Goal: Feedback & Contribution: Submit feedback/report problem

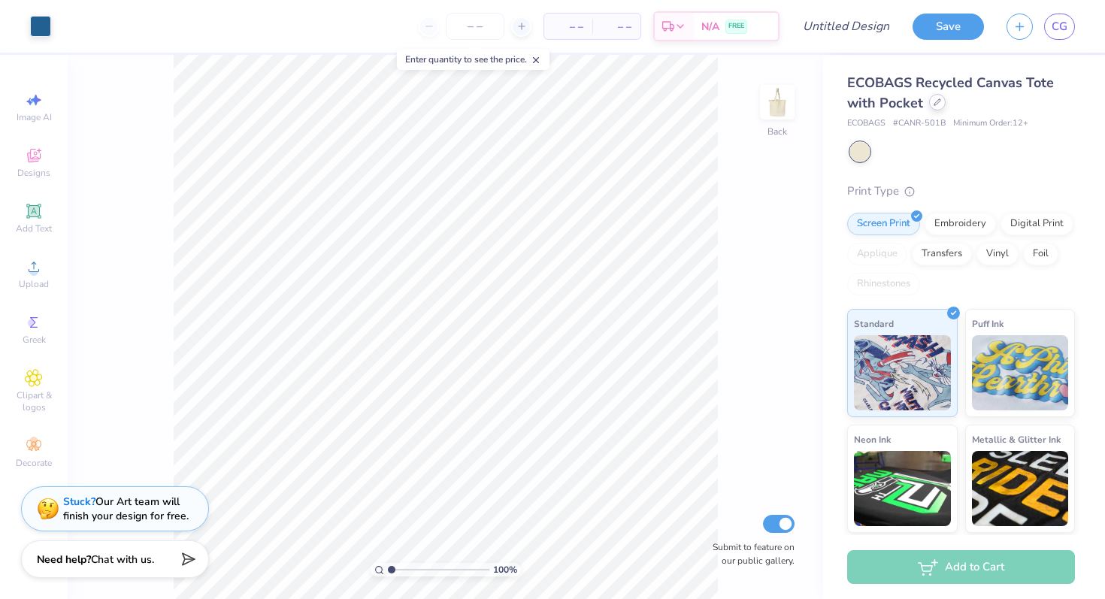
click at [930, 107] on div at bounding box center [937, 102] width 17 height 17
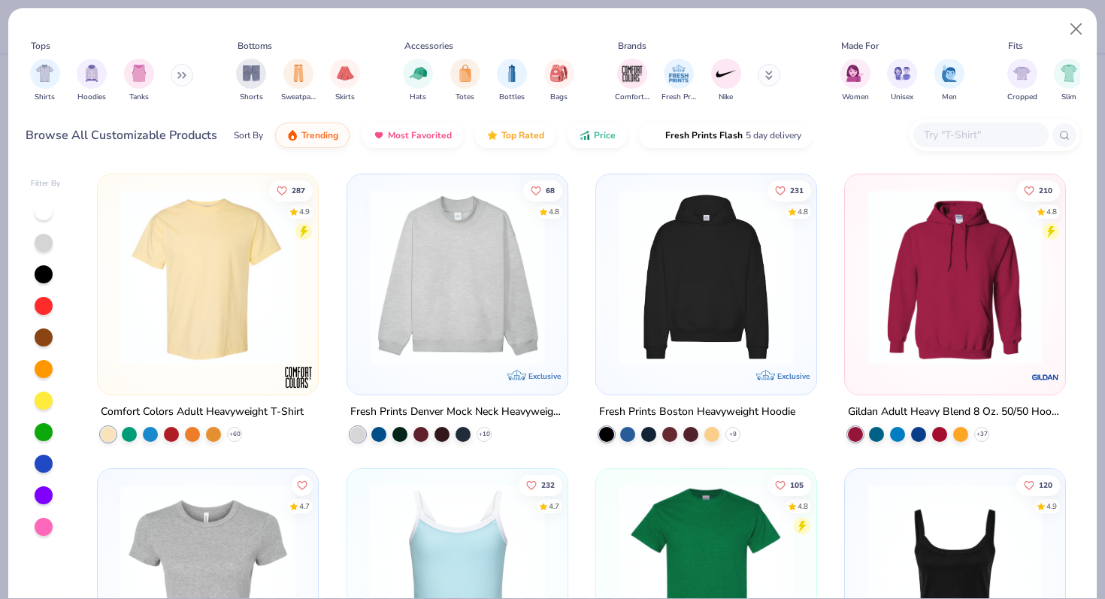
click at [216, 311] on img at bounding box center [208, 276] width 190 height 175
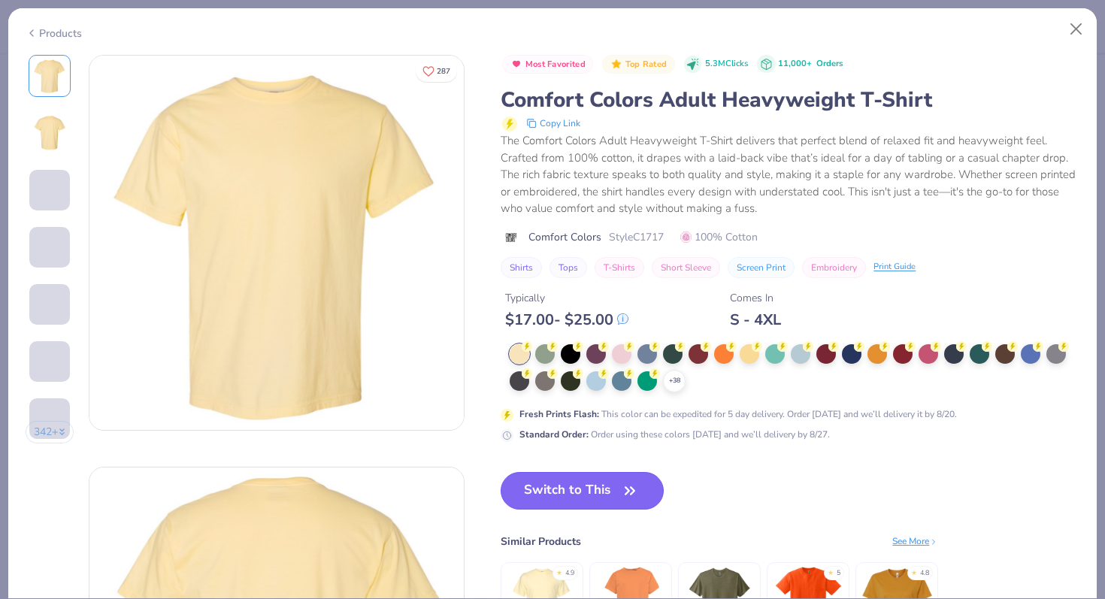
click at [567, 485] on button "Switch to This" at bounding box center [581, 491] width 163 height 38
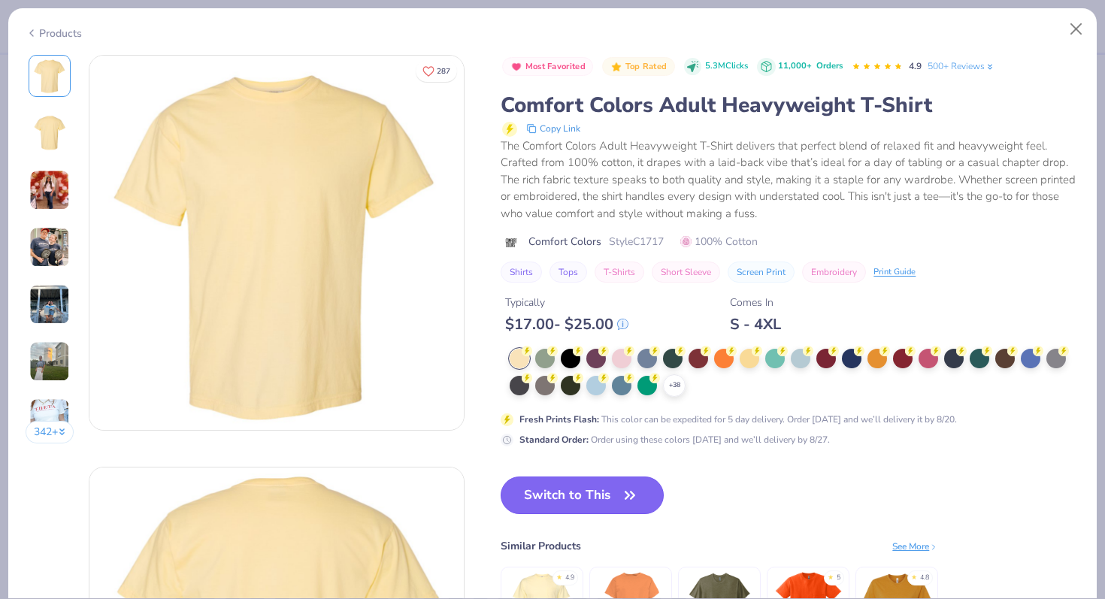
click at [567, 485] on button "Switch to This" at bounding box center [581, 495] width 163 height 38
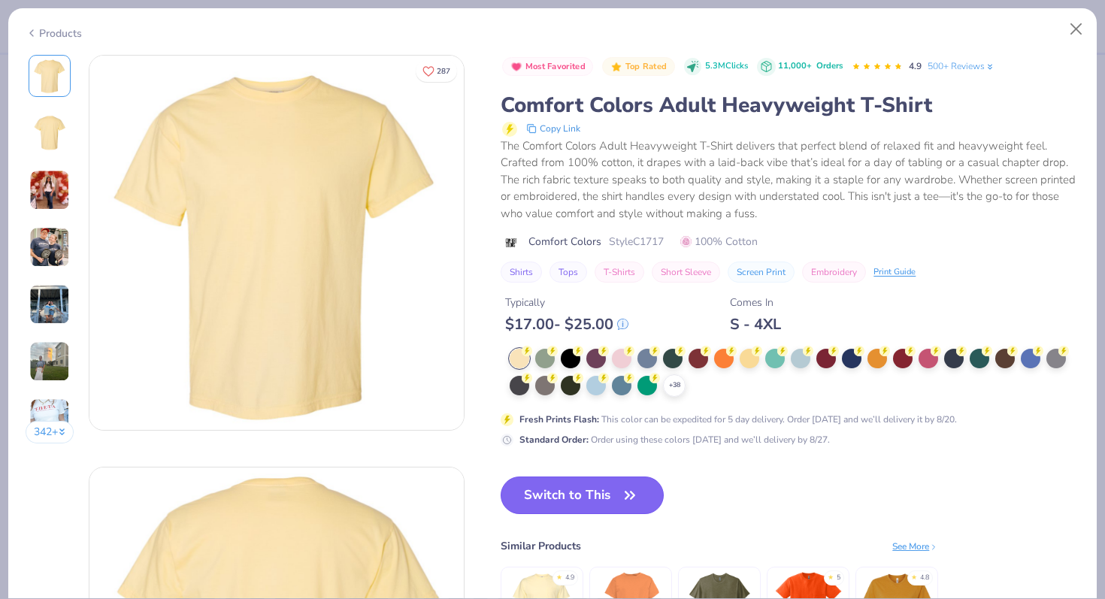
click at [567, 485] on button "Switch to This" at bounding box center [581, 495] width 163 height 38
click at [628, 362] on div at bounding box center [622, 357] width 20 height 20
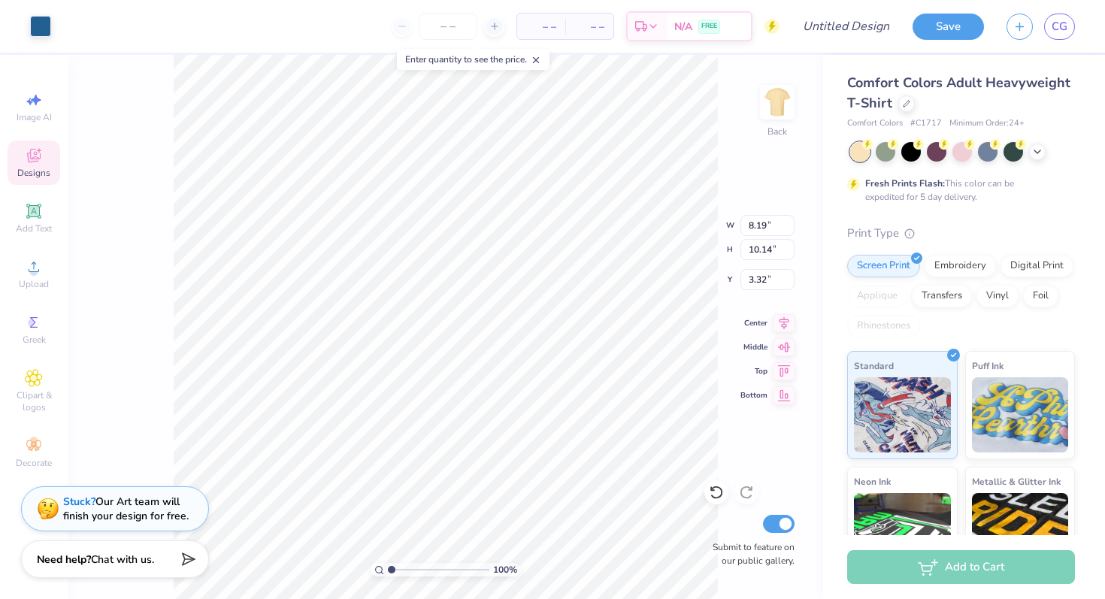
type input "3.32"
click at [155, 512] on div "Stuck? Our Art team will finish your design for free." at bounding box center [125, 506] width 125 height 29
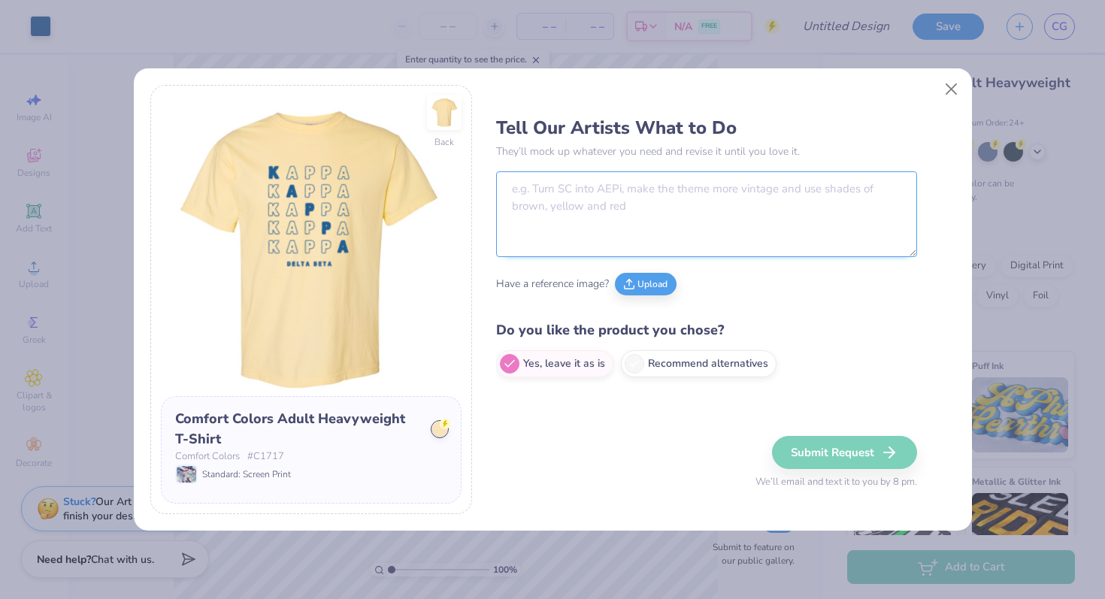
click at [580, 207] on textarea at bounding box center [706, 214] width 421 height 86
click at [580, 207] on textarea "can you" at bounding box center [706, 214] width 421 height 86
click at [580, 204] on textarea "can you" at bounding box center [706, 214] width 421 height 86
click at [546, 181] on textarea "can you" at bounding box center [706, 214] width 421 height 86
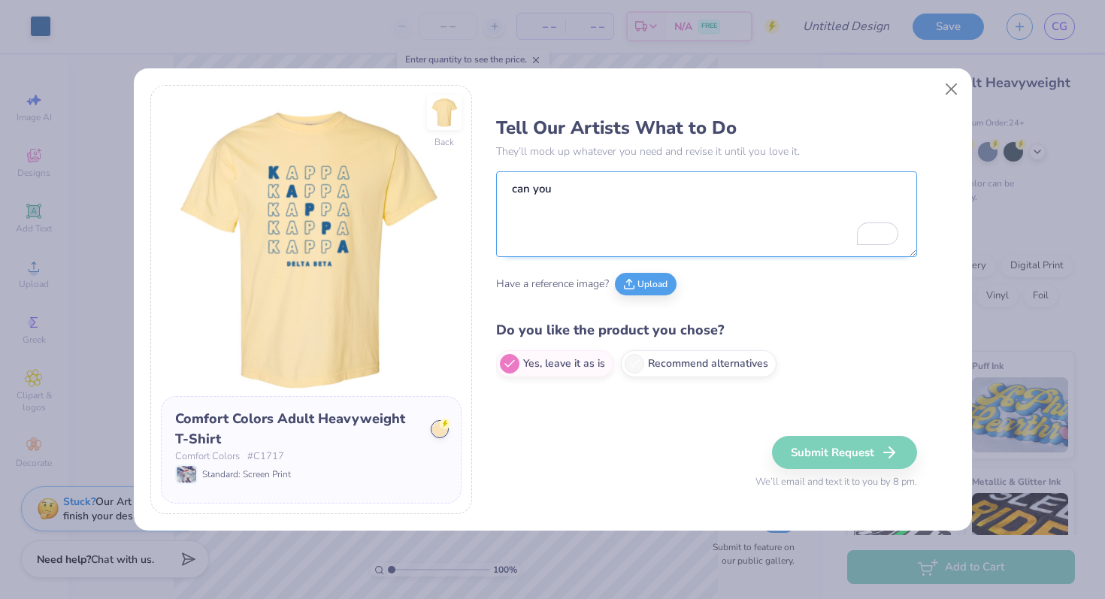
click at [440, 431] on div at bounding box center [439, 429] width 15 height 15
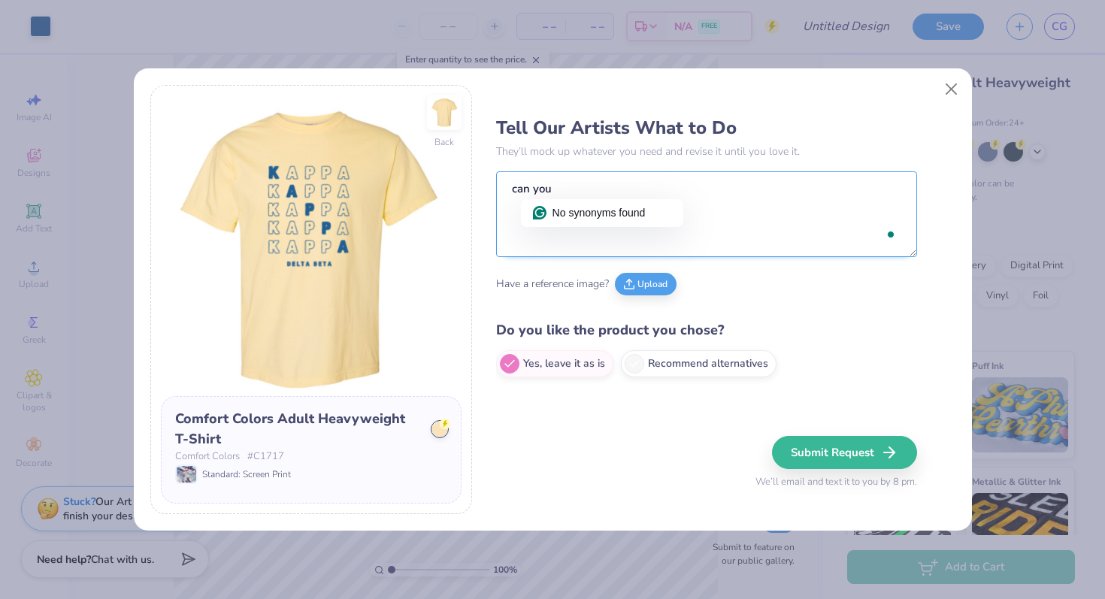
click at [597, 207] on html "Art colors – – Per Item – – Total Est. Delivery N/A FREE Design Title Save CG I…" at bounding box center [552, 299] width 1105 height 599
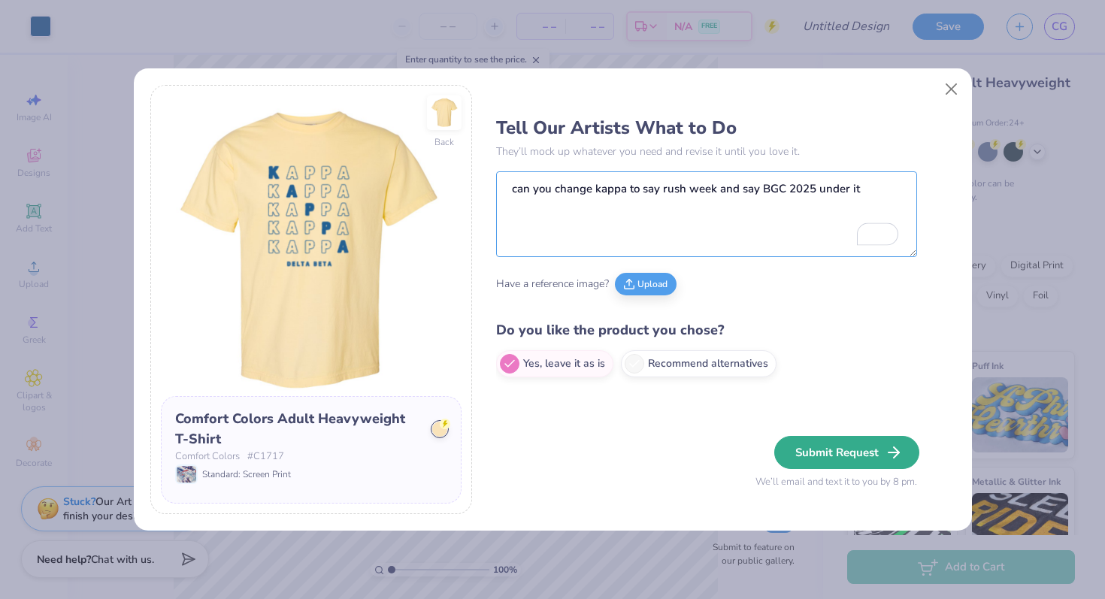
type textarea "can you change kappa to say rush week and say BGC 2025 under it"
click at [826, 448] on button "Submit Request" at bounding box center [846, 452] width 145 height 33
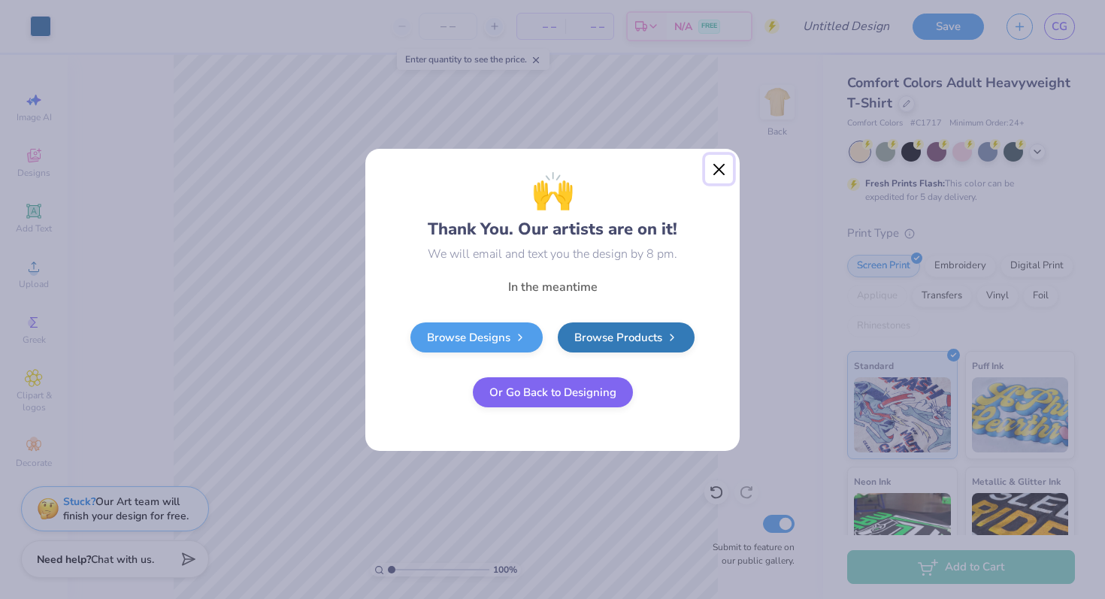
click at [725, 158] on button "Close" at bounding box center [719, 169] width 29 height 29
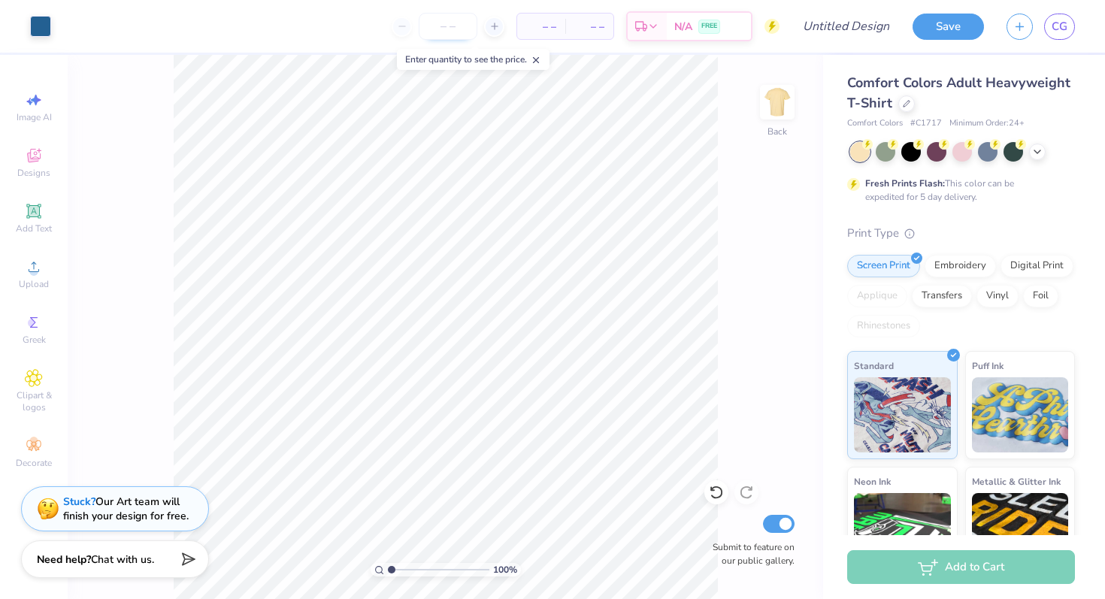
click at [455, 28] on input "number" at bounding box center [448, 26] width 59 height 27
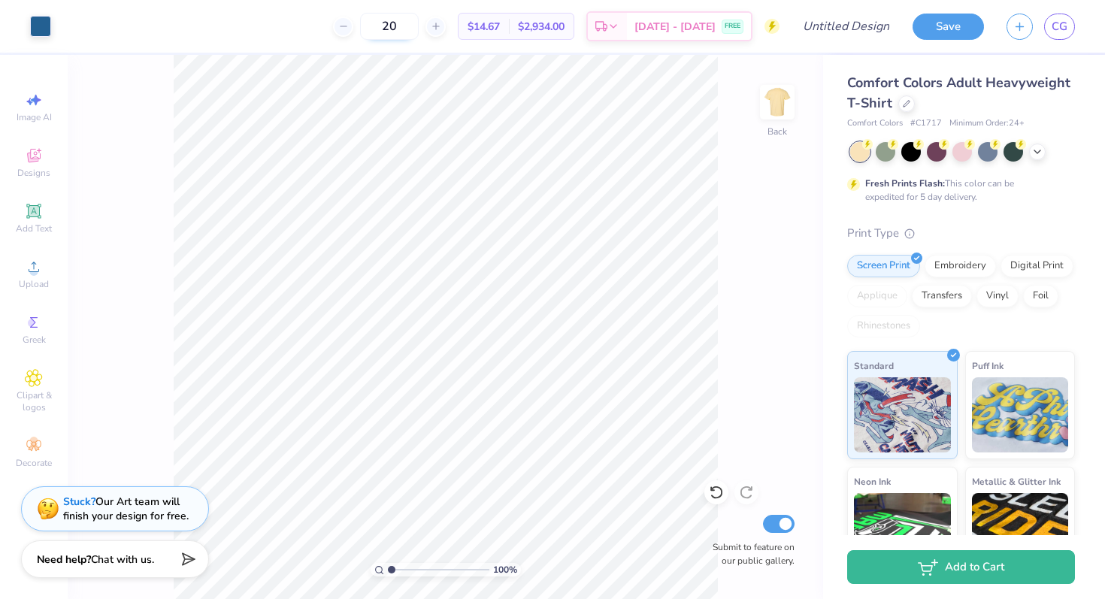
type input "2"
type input "340"
click at [840, 20] on input "Design Title" at bounding box center [864, 26] width 74 height 30
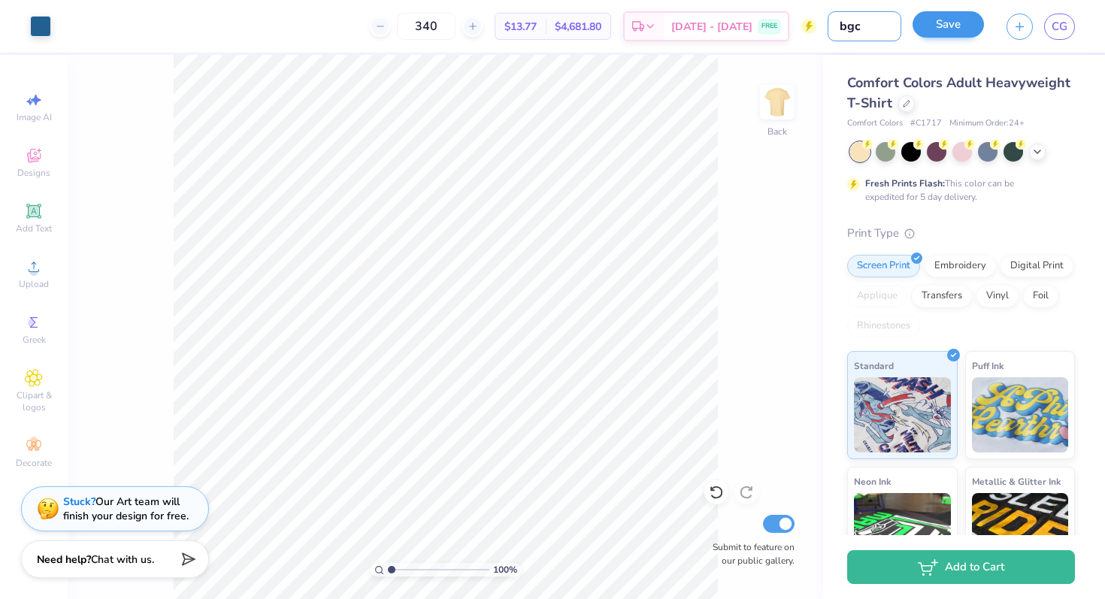
type input "bgc"
click at [948, 28] on button "Save" at bounding box center [947, 24] width 71 height 26
